Goal: Task Accomplishment & Management: Use online tool/utility

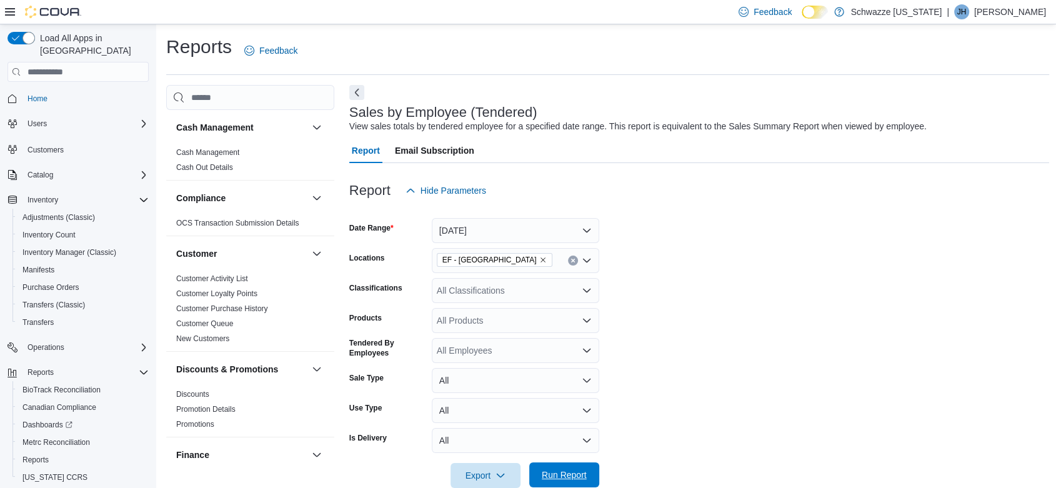
click at [567, 477] on span "Run Report" at bounding box center [564, 475] width 45 height 12
click at [573, 474] on span "Run Report" at bounding box center [564, 475] width 45 height 12
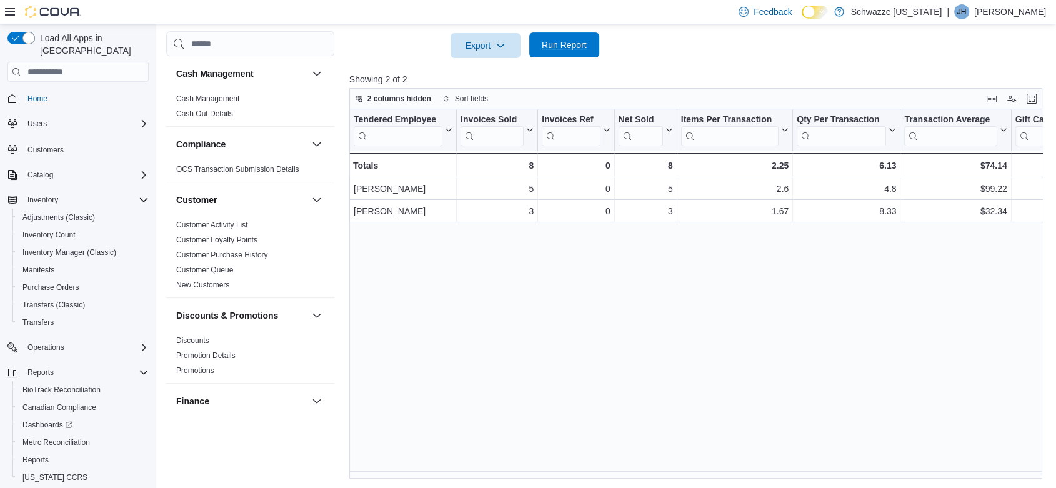
click at [555, 51] on span "Run Report" at bounding box center [564, 44] width 55 height 25
click at [36, 94] on span "Home" at bounding box center [37, 99] width 20 height 10
